Goal: Transaction & Acquisition: Purchase product/service

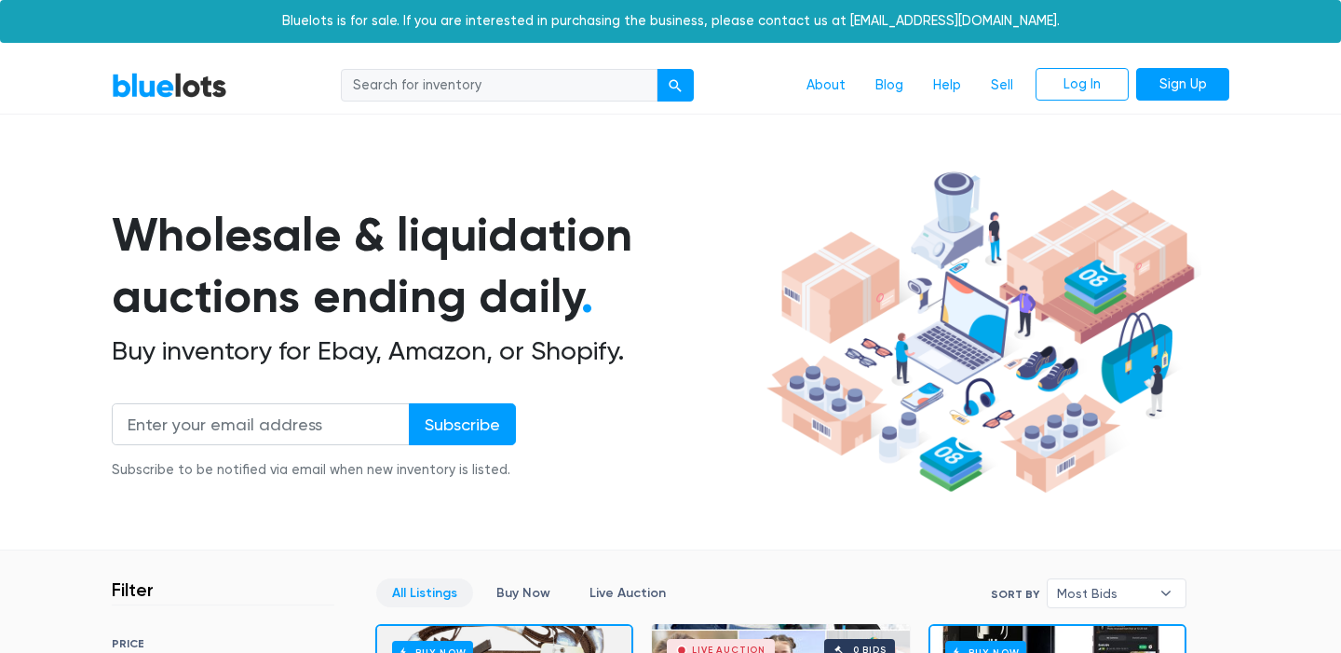
click at [426, 88] on input "search" at bounding box center [499, 86] width 317 height 34
type input "electronics"
click at [675, 84] on button "submit" at bounding box center [674, 86] width 37 height 34
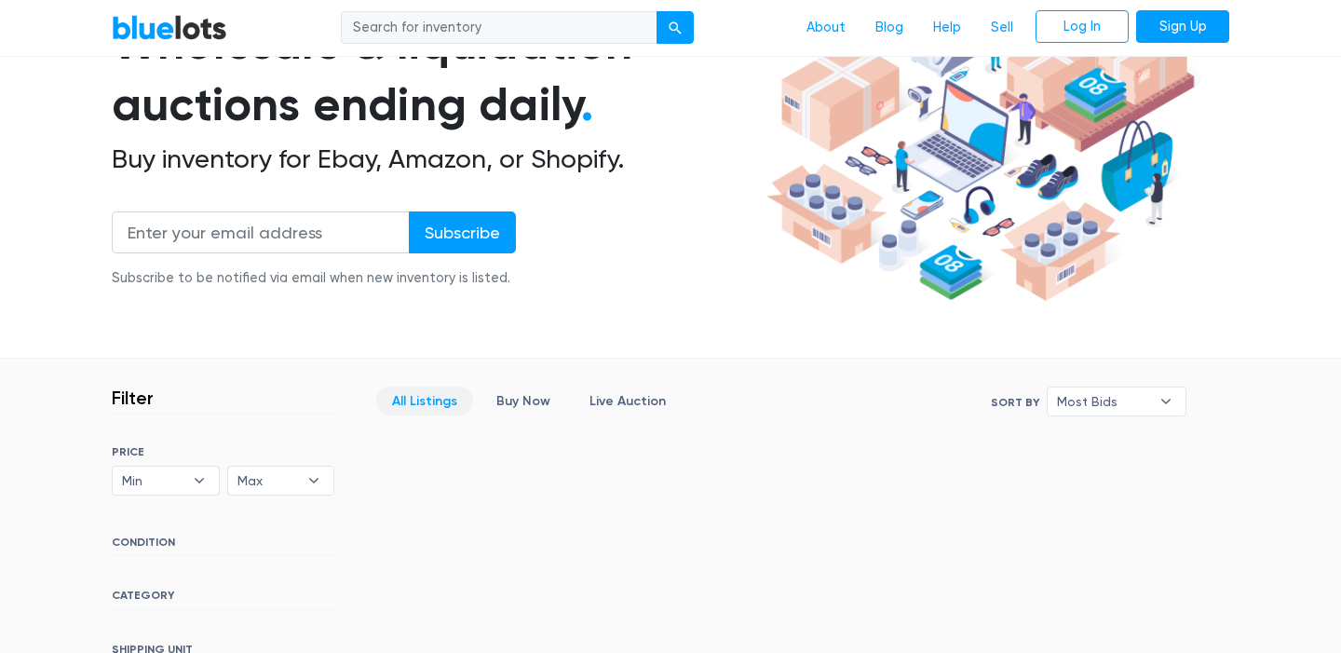
scroll to position [190, 0]
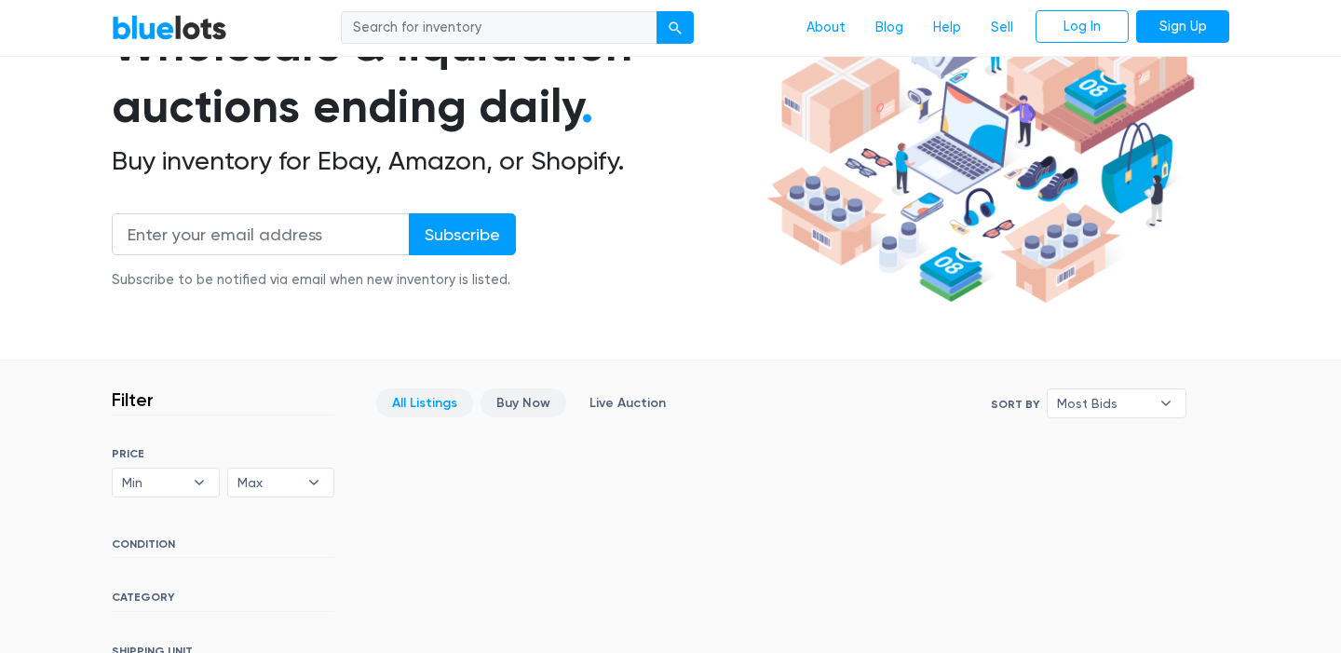
click at [534, 399] on link "Buy Now" at bounding box center [523, 402] width 86 height 29
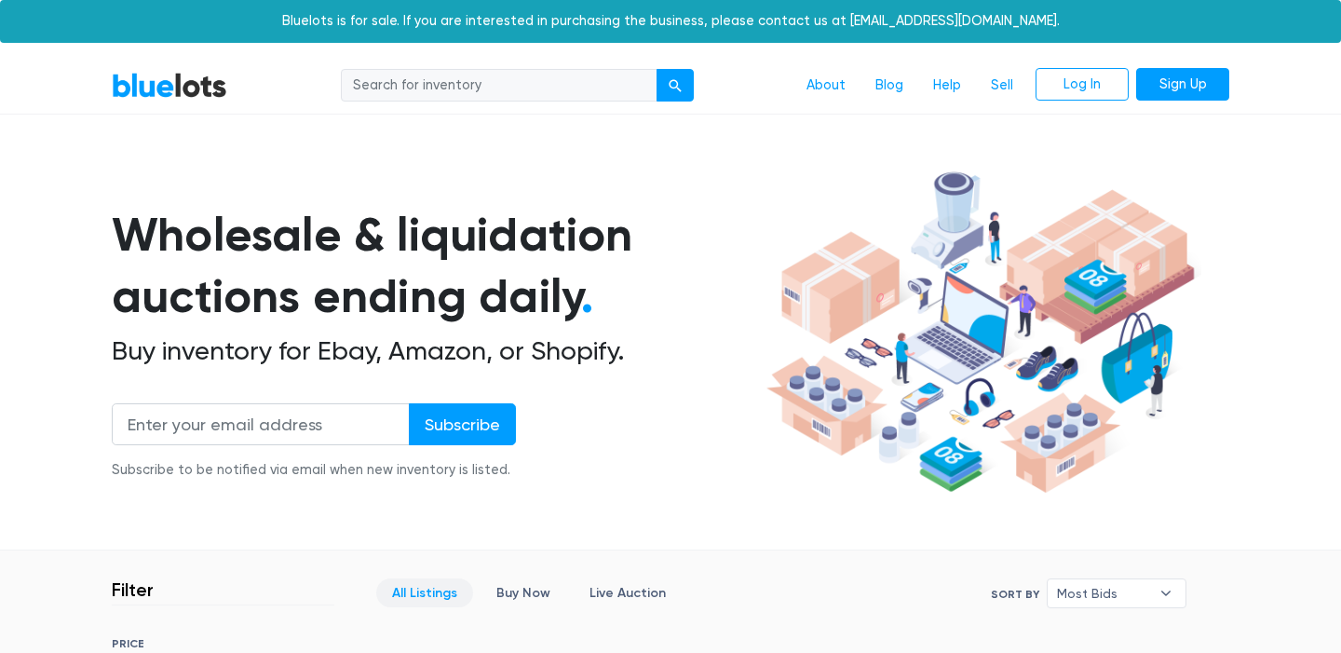
scroll to position [0, 0]
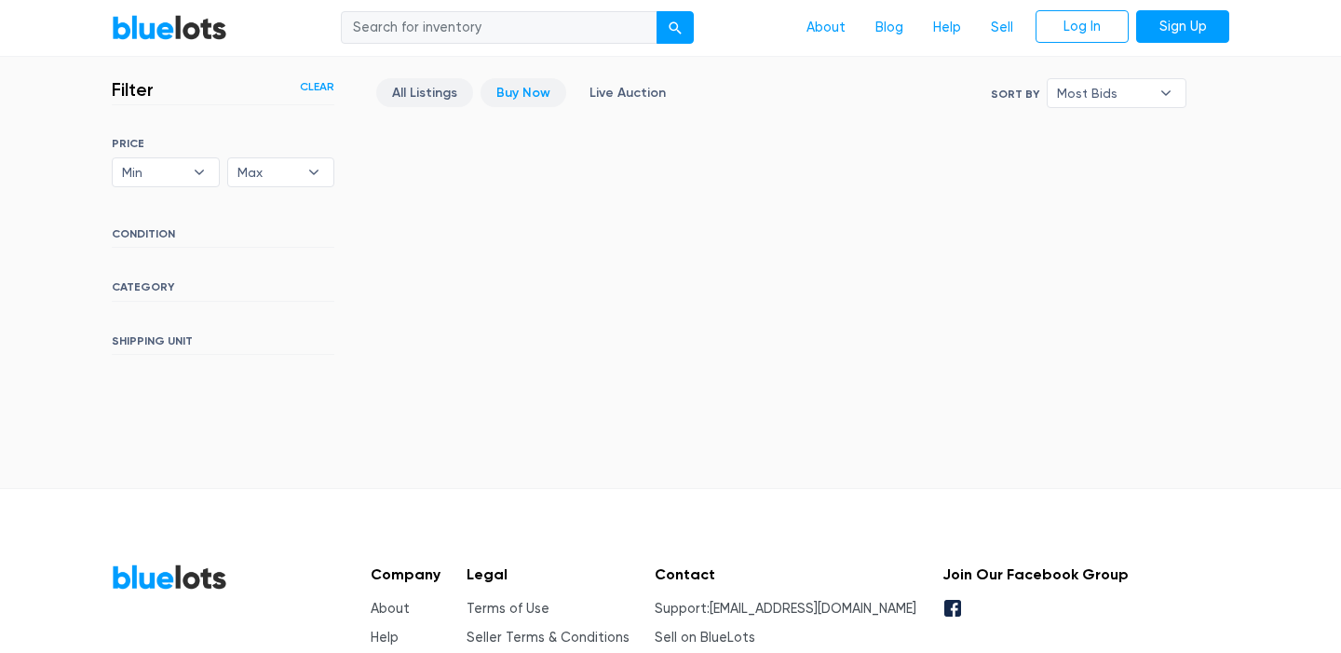
click at [427, 84] on link "All Listings" at bounding box center [424, 92] width 97 height 29
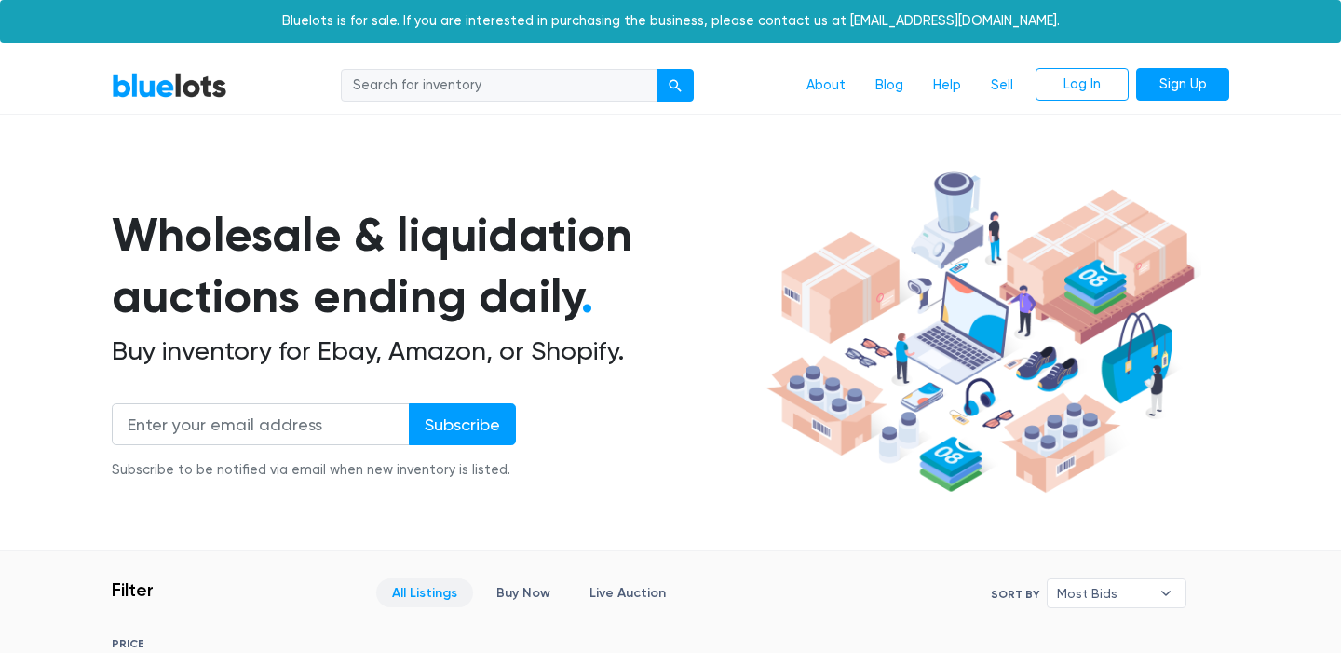
scroll to position [500, 0]
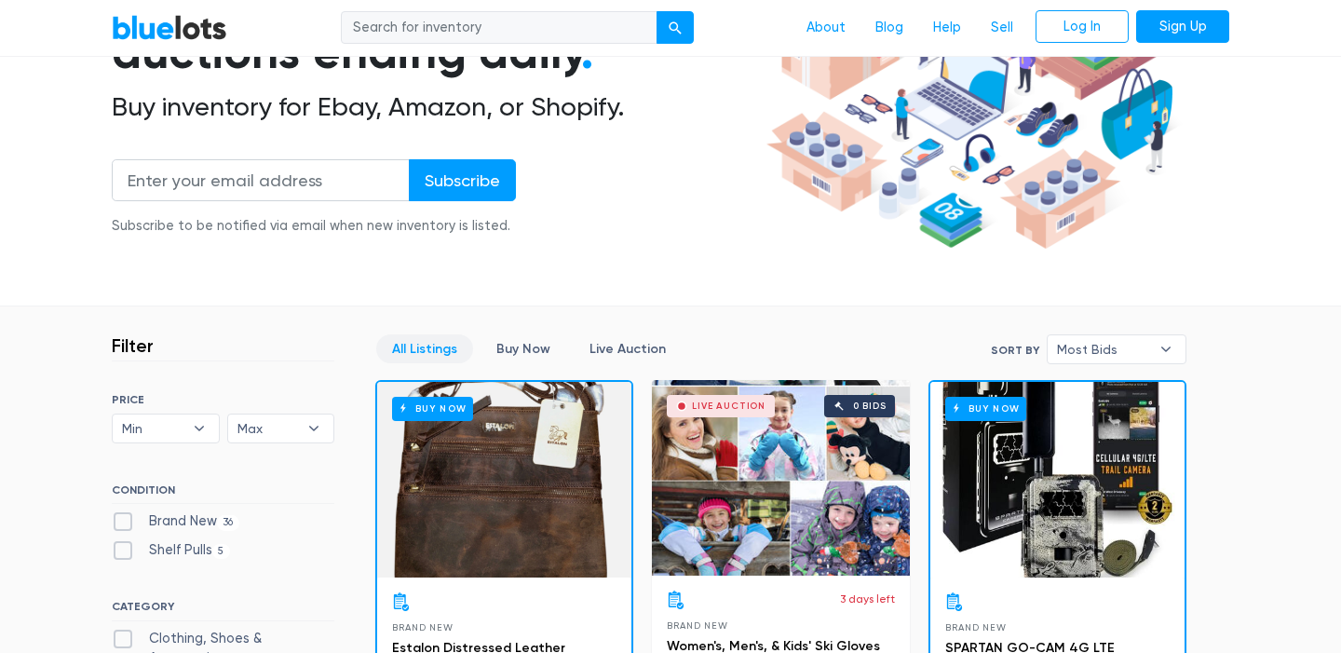
scroll to position [264, 0]
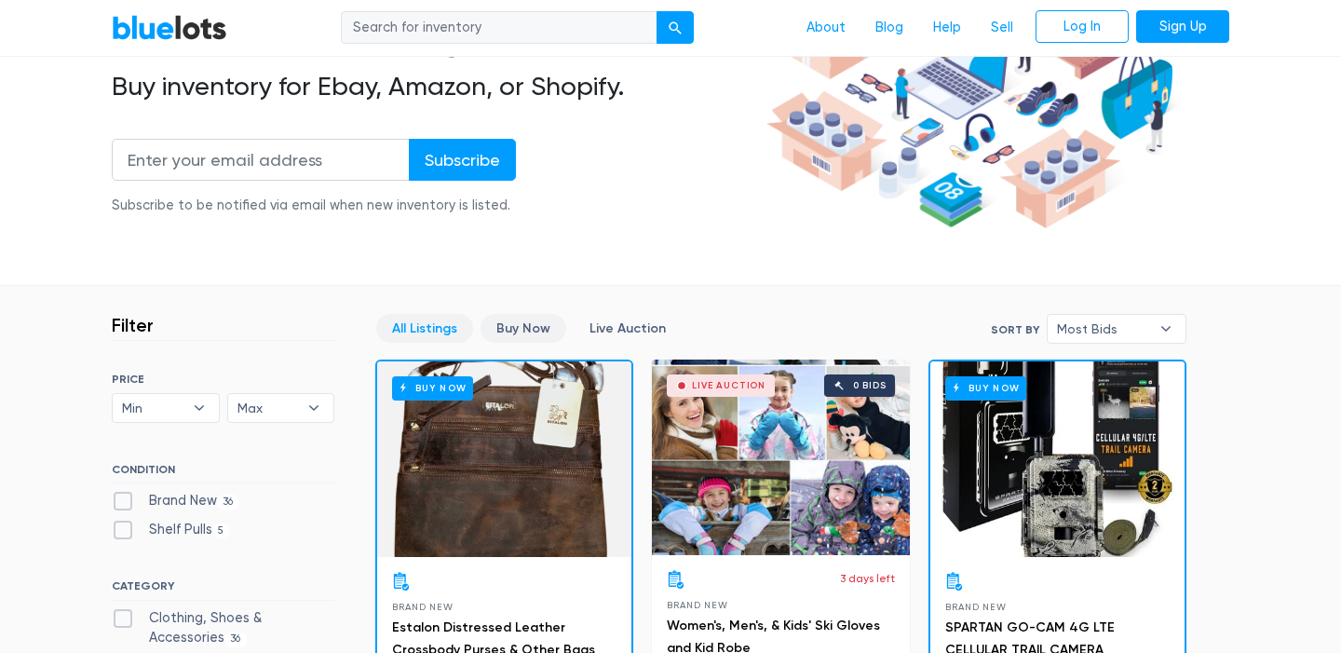
click at [539, 331] on link "Buy Now" at bounding box center [523, 328] width 86 height 29
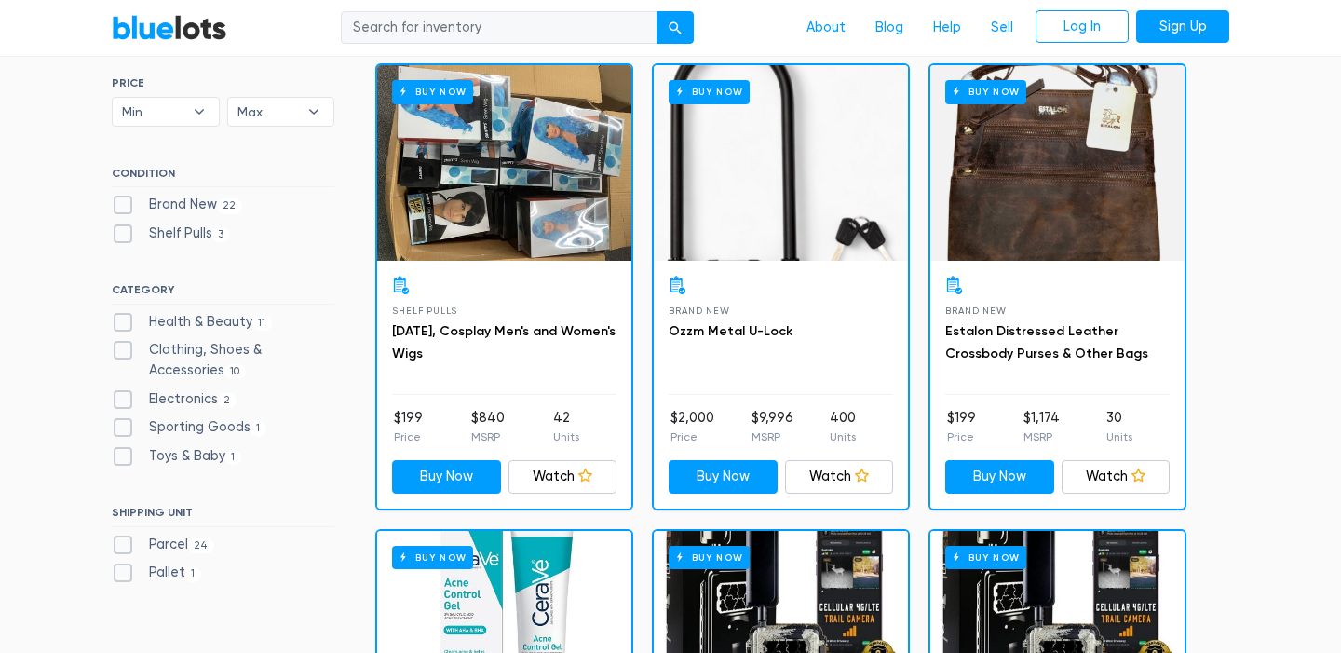
scroll to position [562, 0]
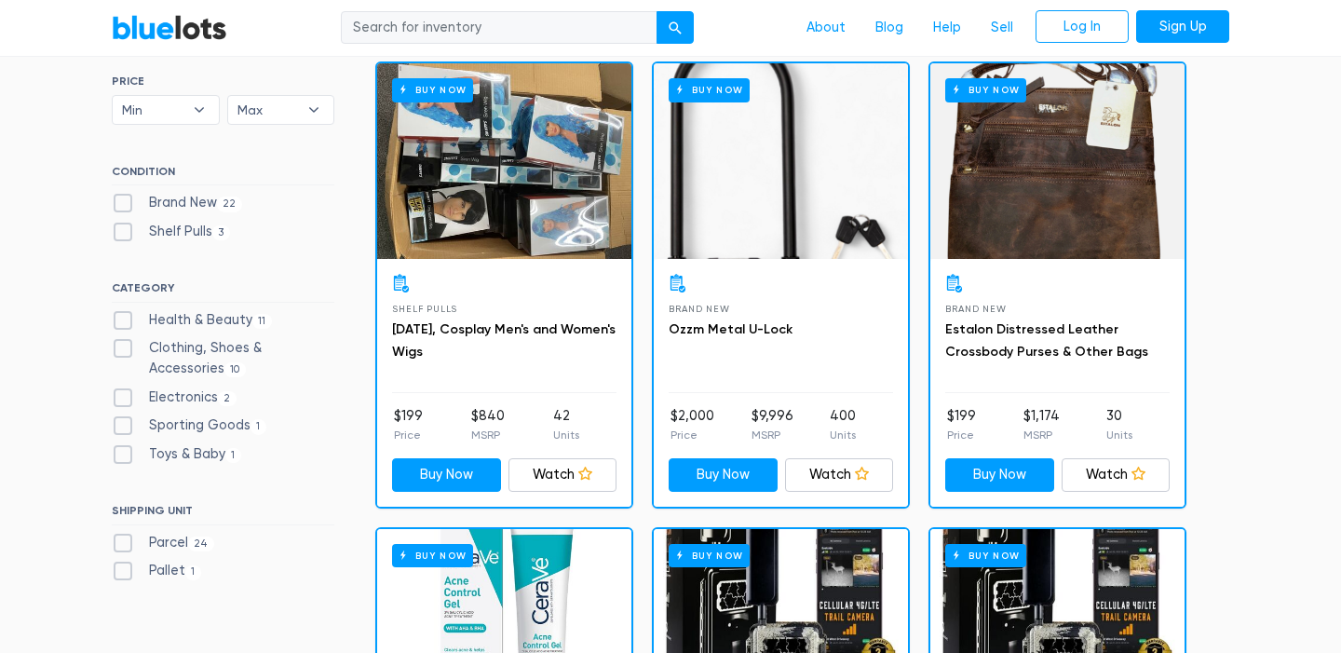
click at [159, 391] on label "Electronics 2" at bounding box center [174, 397] width 125 height 20
click at [124, 391] on input "Electronics 2" at bounding box center [118, 393] width 12 height 12
checkbox input "true"
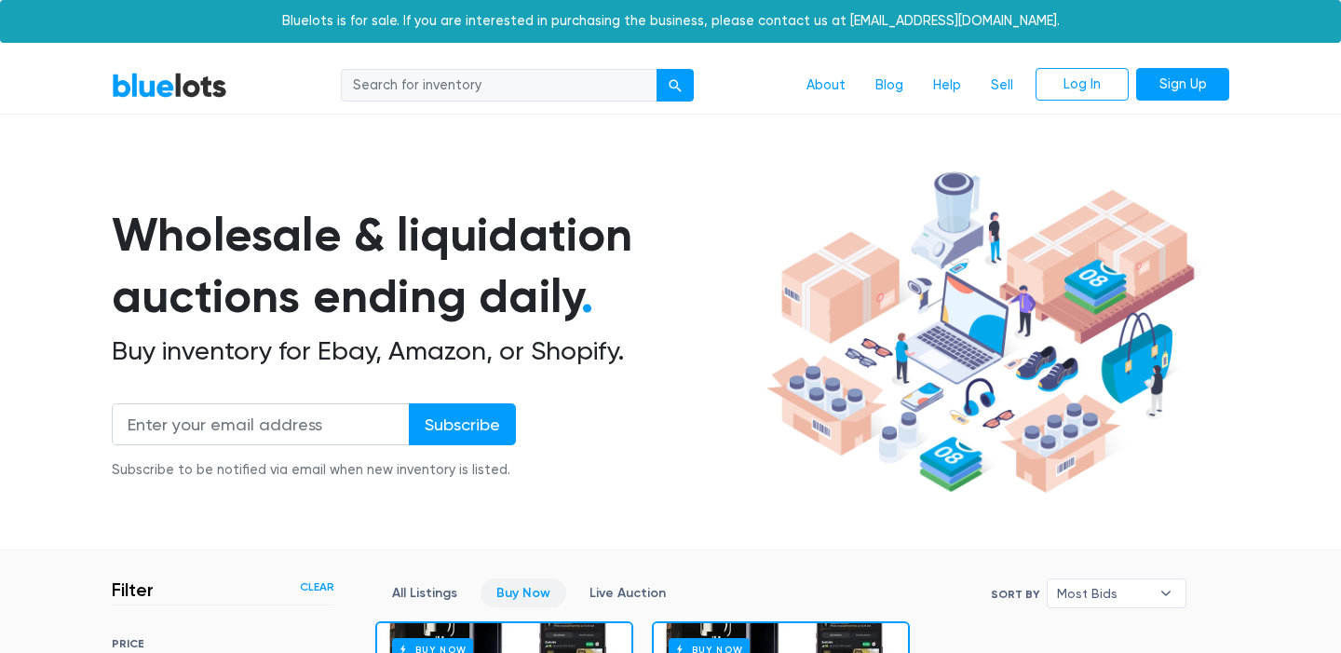
scroll to position [500, 0]
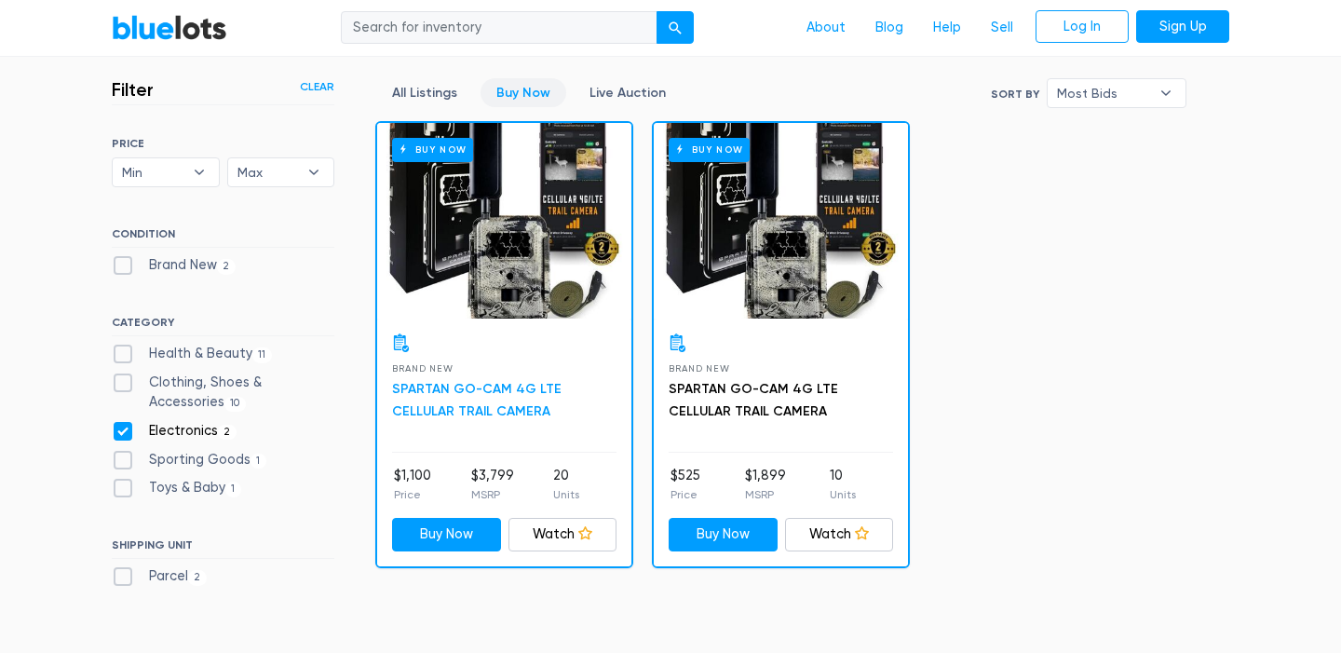
click at [544, 381] on link "SPARTAN GO-CAM 4G LTE CELLULAR TRAIL CAMERA" at bounding box center [476, 400] width 169 height 38
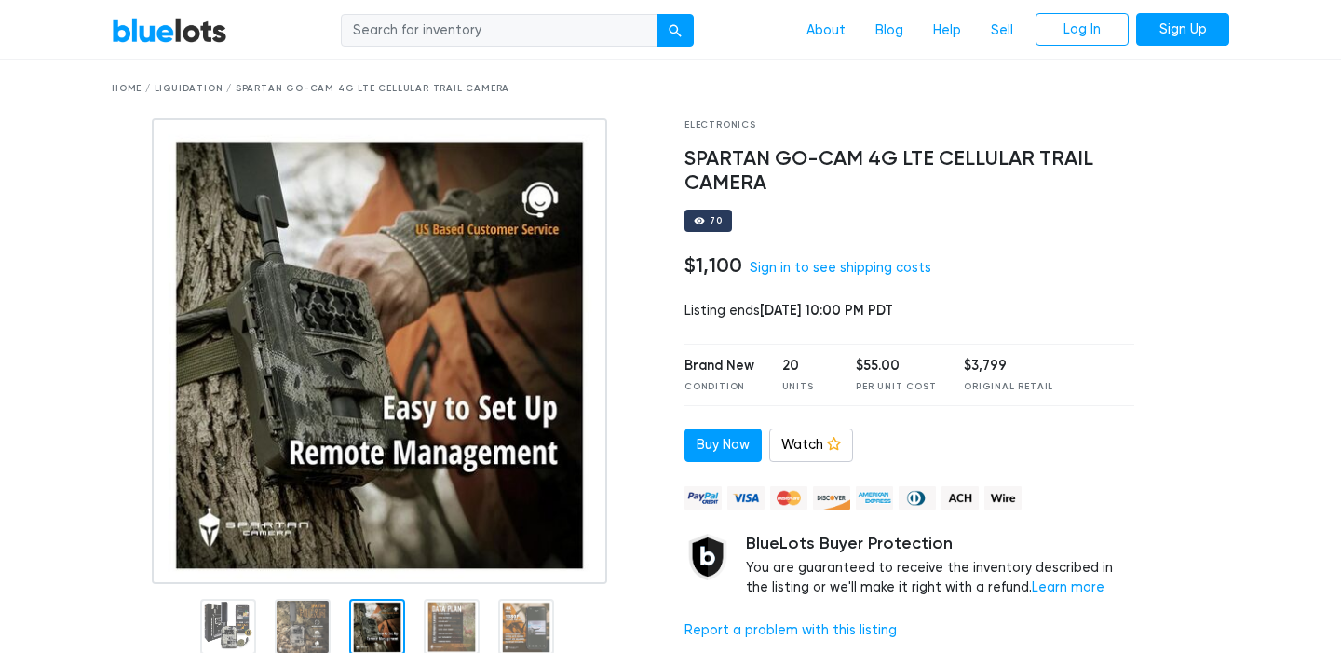
scroll to position [59, 0]
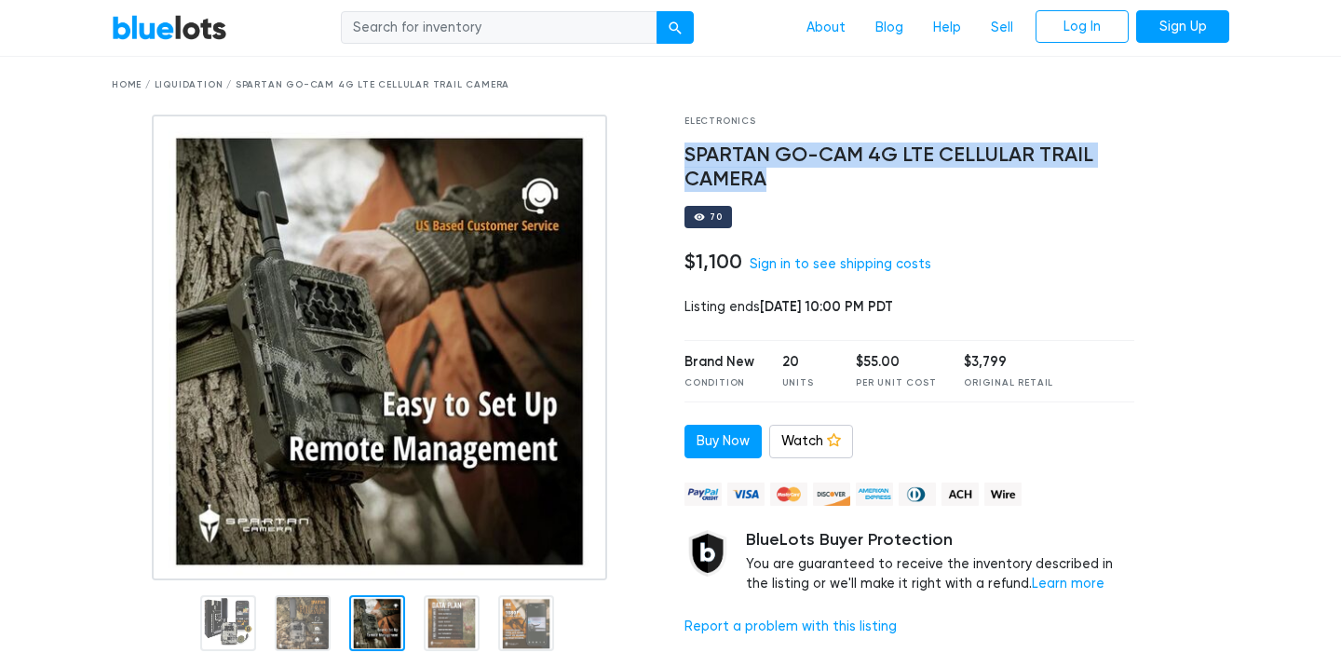
drag, startPoint x: 686, startPoint y: 154, endPoint x: 803, endPoint y: 179, distance: 119.1
click at [803, 179] on h4 "SPARTAN GO-CAM 4G LTE CELLULAR TRAIL CAMERA" at bounding box center [909, 167] width 450 height 48
copy h4 "SPARTAN GO-CAM 4G LTE CELLULAR TRAIL CAMERA"
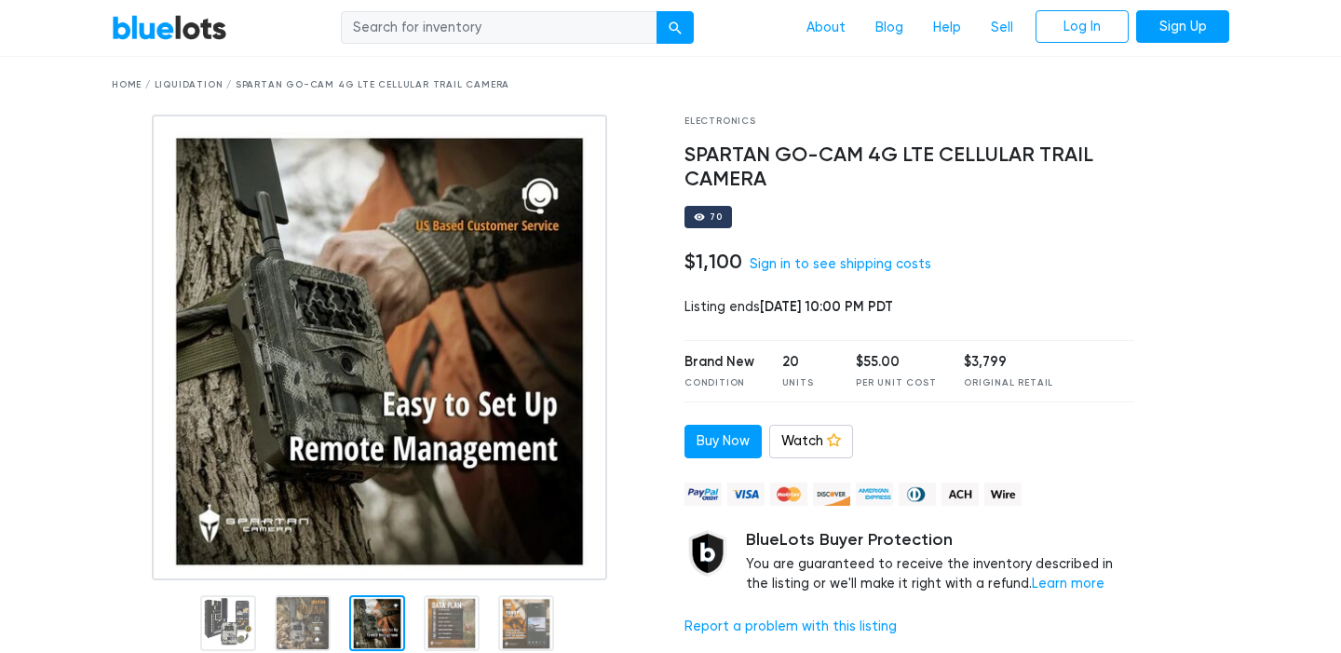
click at [627, 265] on div at bounding box center [384, 348] width 545 height 466
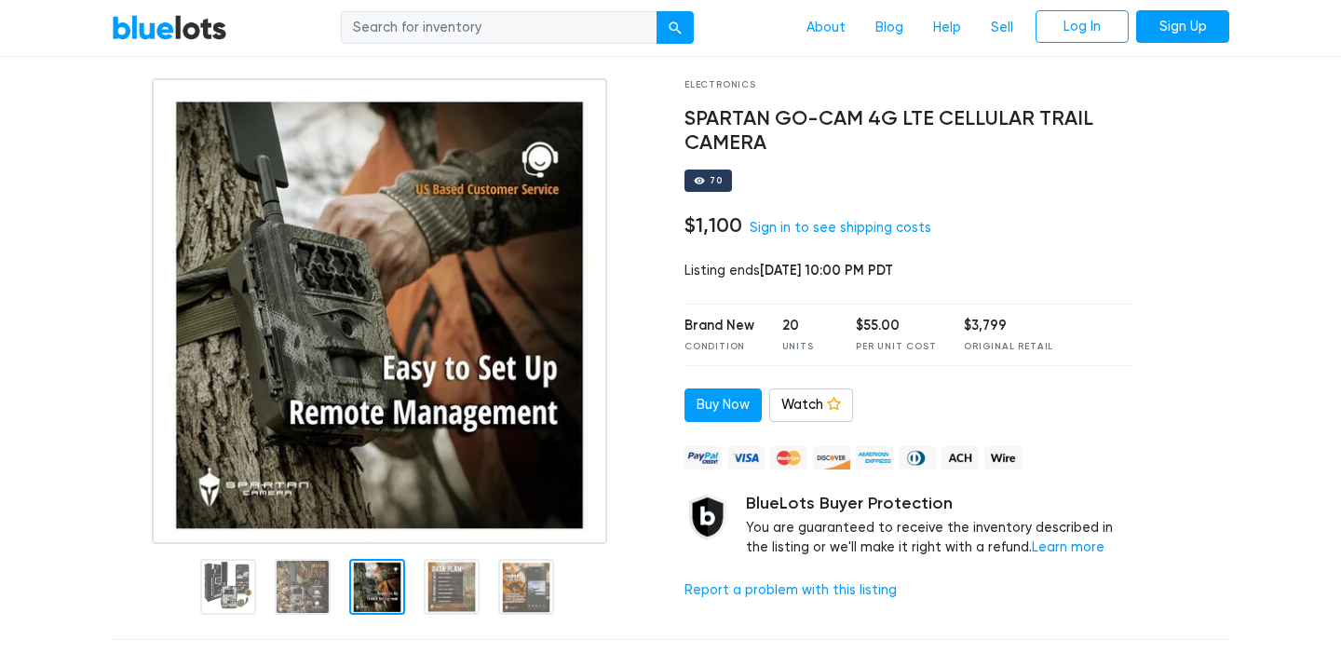
scroll to position [91, 0]
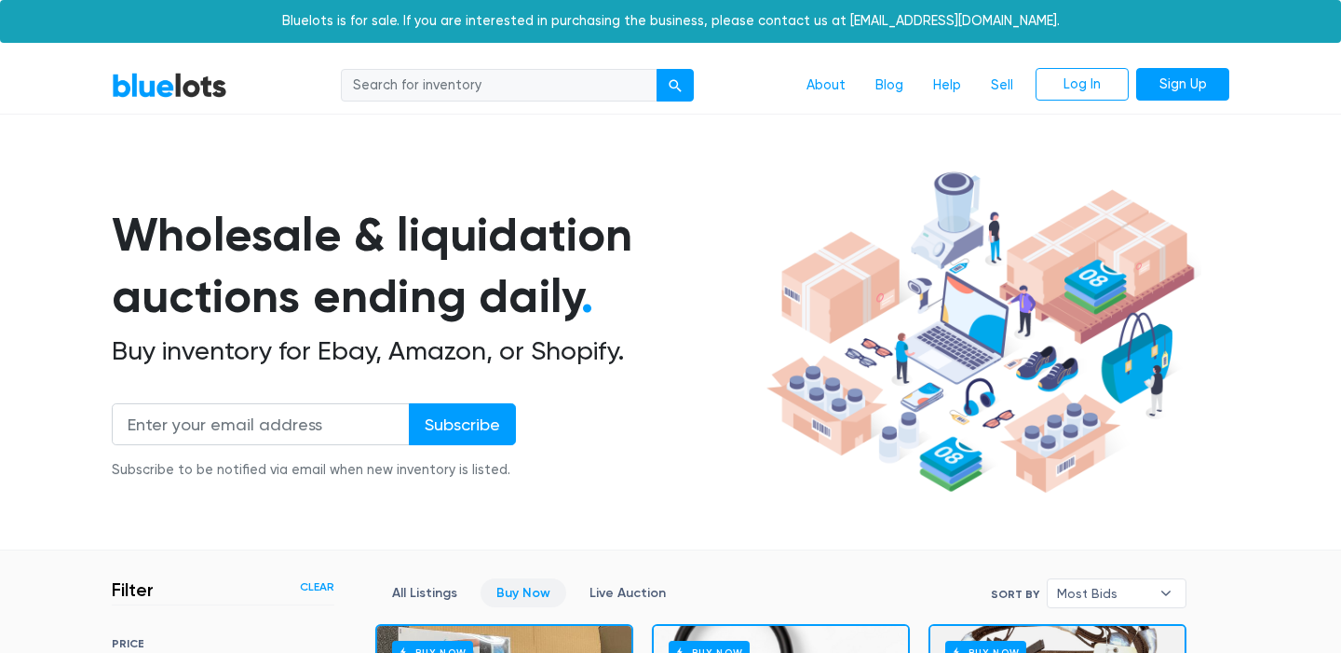
scroll to position [562, 0]
